Goal: Task Accomplishment & Management: Complete application form

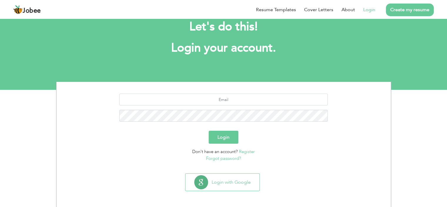
scroll to position [16, 0]
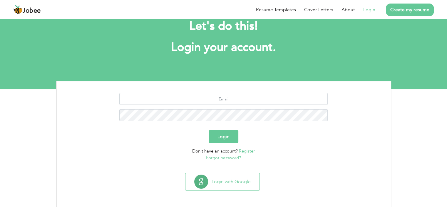
click at [242, 150] on link "Register" at bounding box center [247, 151] width 16 height 6
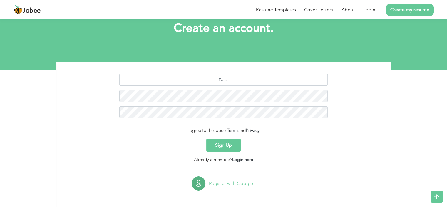
scroll to position [37, 0]
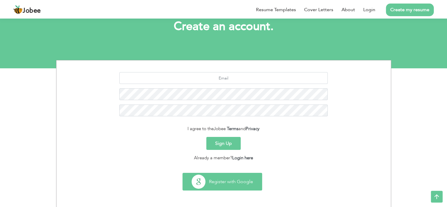
click at [215, 186] on button "Register with Google" at bounding box center [222, 181] width 79 height 17
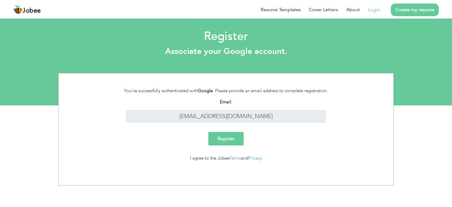
click at [229, 138] on input "Register" at bounding box center [225, 139] width 35 height 14
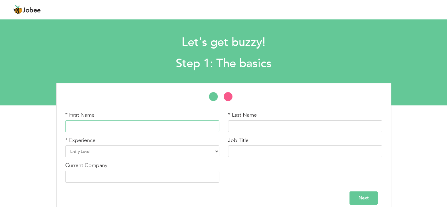
click at [194, 126] on input "text" at bounding box center [142, 126] width 154 height 12
type input "abubakar"
type input "nadeem"
click at [194, 153] on select "Entry Level Less than 1 Year 1 Year 2 Years 3 Years 4 Years 5 Years 6 Years 7 Y…" at bounding box center [142, 151] width 154 height 12
select select "22"
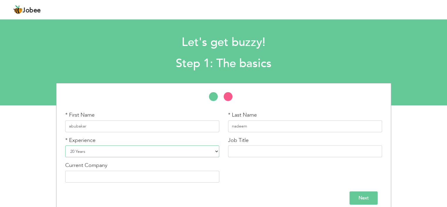
click at [65, 145] on select "Entry Level Less than 1 Year 1 Year 2 Years 3 Years 4 Years 5 Years 6 Years 7 Y…" at bounding box center [142, 151] width 154 height 12
click at [243, 148] on input "text" at bounding box center [305, 151] width 154 height 12
